Goal: Communication & Community: Answer question/provide support

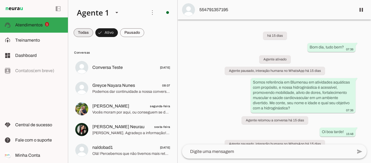
click at [84, 33] on span at bounding box center [84, 32] width 20 height 13
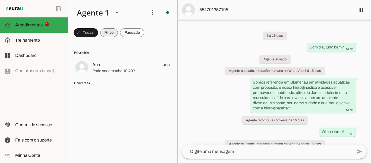
click at [106, 32] on span at bounding box center [109, 32] width 18 height 13
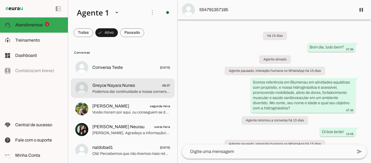
click at [120, 83] on span "Greyce Nayara Nunes" at bounding box center [113, 85] width 43 height 7
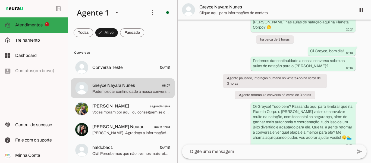
scroll to position [373, 0]
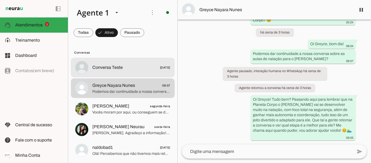
click at [131, 62] on md-item "Conversa Teste 17/06/2025" at bounding box center [123, 68] width 104 height 20
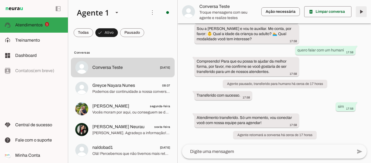
click at [363, 9] on span at bounding box center [361, 11] width 13 height 13
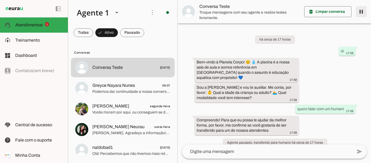
click at [361, 11] on span at bounding box center [361, 11] width 13 height 13
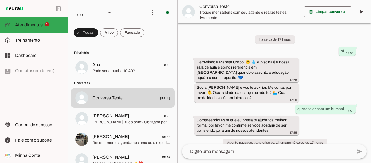
scroll to position [82, 0]
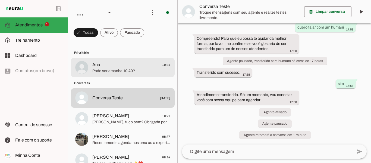
click at [134, 76] on md-item "Ana 10:31 Pode ser amanha 10:40?" at bounding box center [123, 68] width 104 height 20
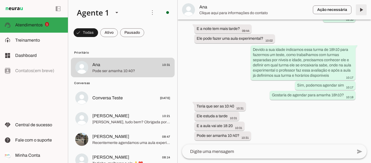
click at [365, 9] on span at bounding box center [361, 9] width 13 height 13
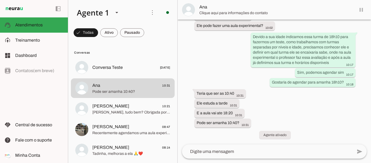
scroll to position [331, 0]
click at [360, 9] on span at bounding box center [361, 9] width 13 height 13
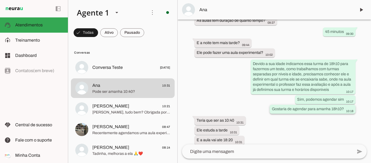
scroll to position [354, 0]
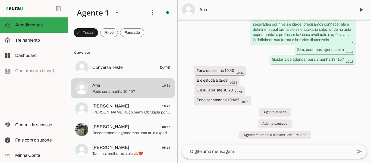
click at [226, 150] on textarea at bounding box center [267, 151] width 171 height 7
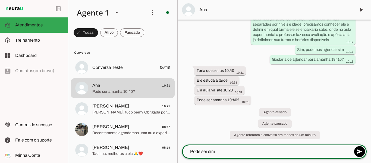
type textarea "Pode ser sim"
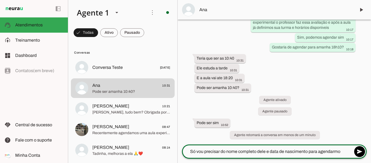
type textarea "Só vou precisar do nome completo dele e data de nascimento para agendarmos"
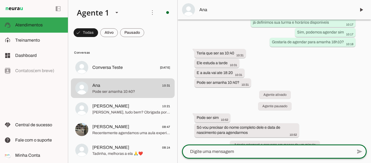
scroll to position [381, 0]
